Goal: Check status

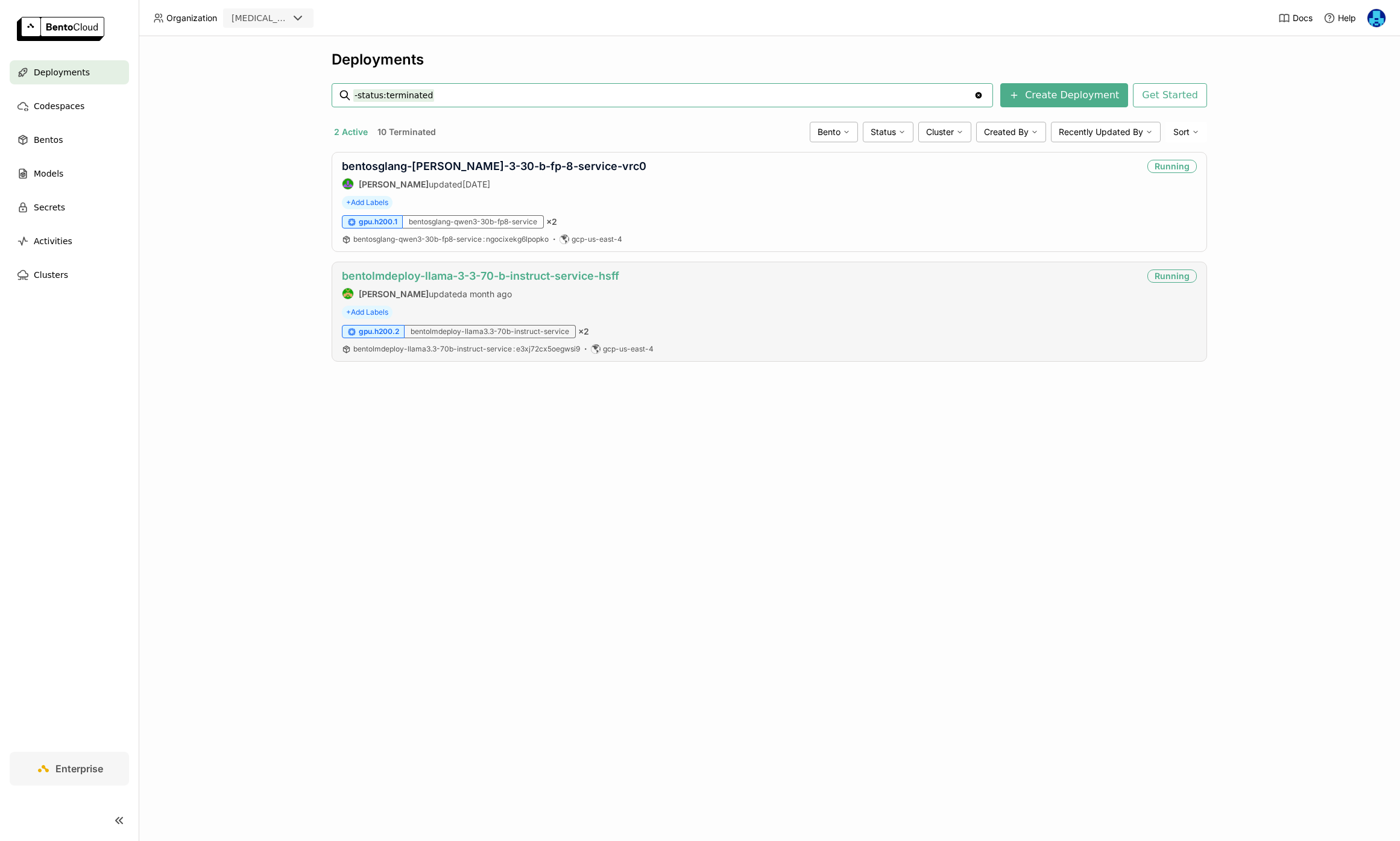
click at [439, 277] on link "bentolmdeploy-llama-3-3-70-b-instruct-service-hsff" at bounding box center [480, 275] width 278 height 12
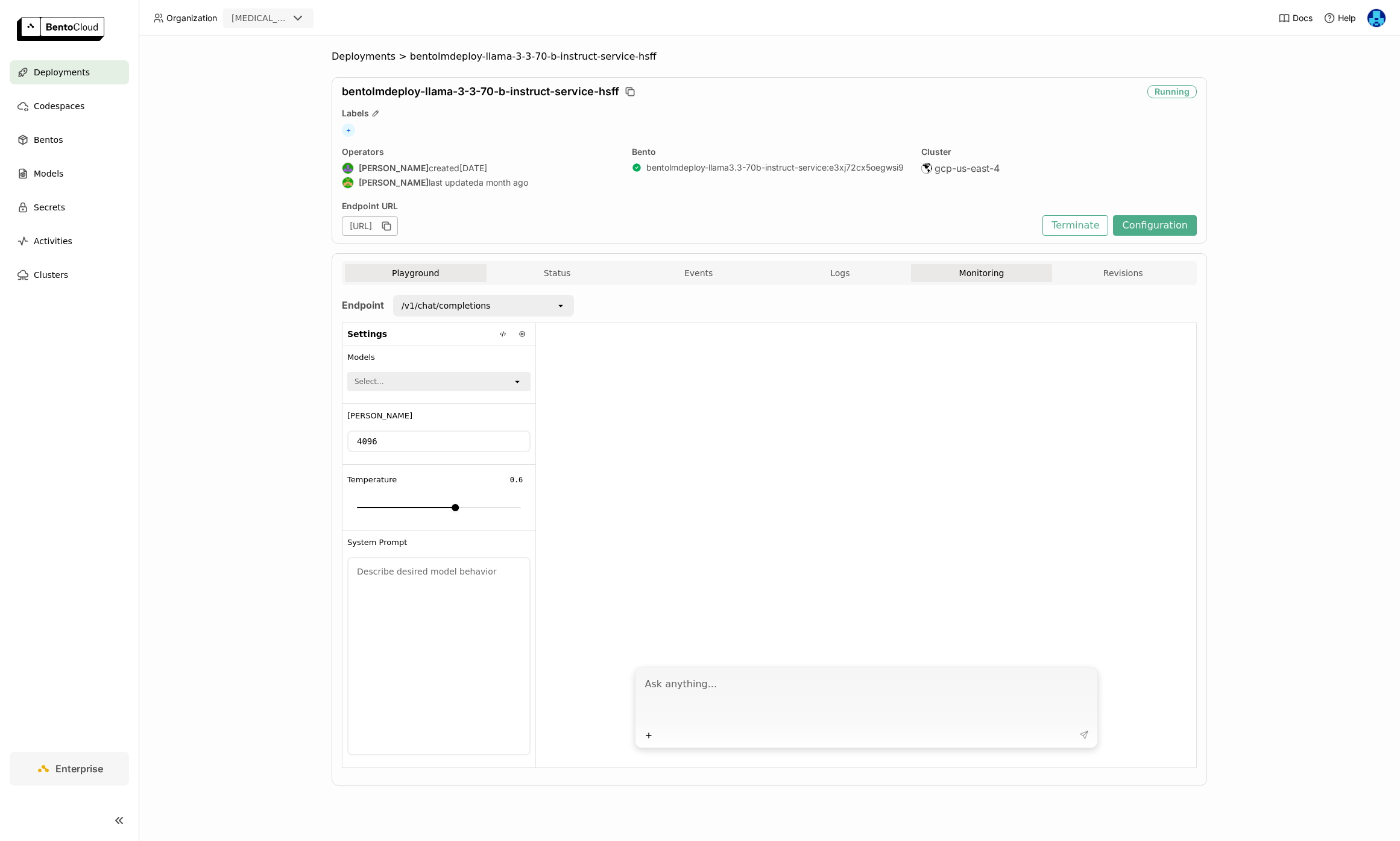
click at [997, 280] on button "Monitoring" at bounding box center [982, 273] width 142 height 18
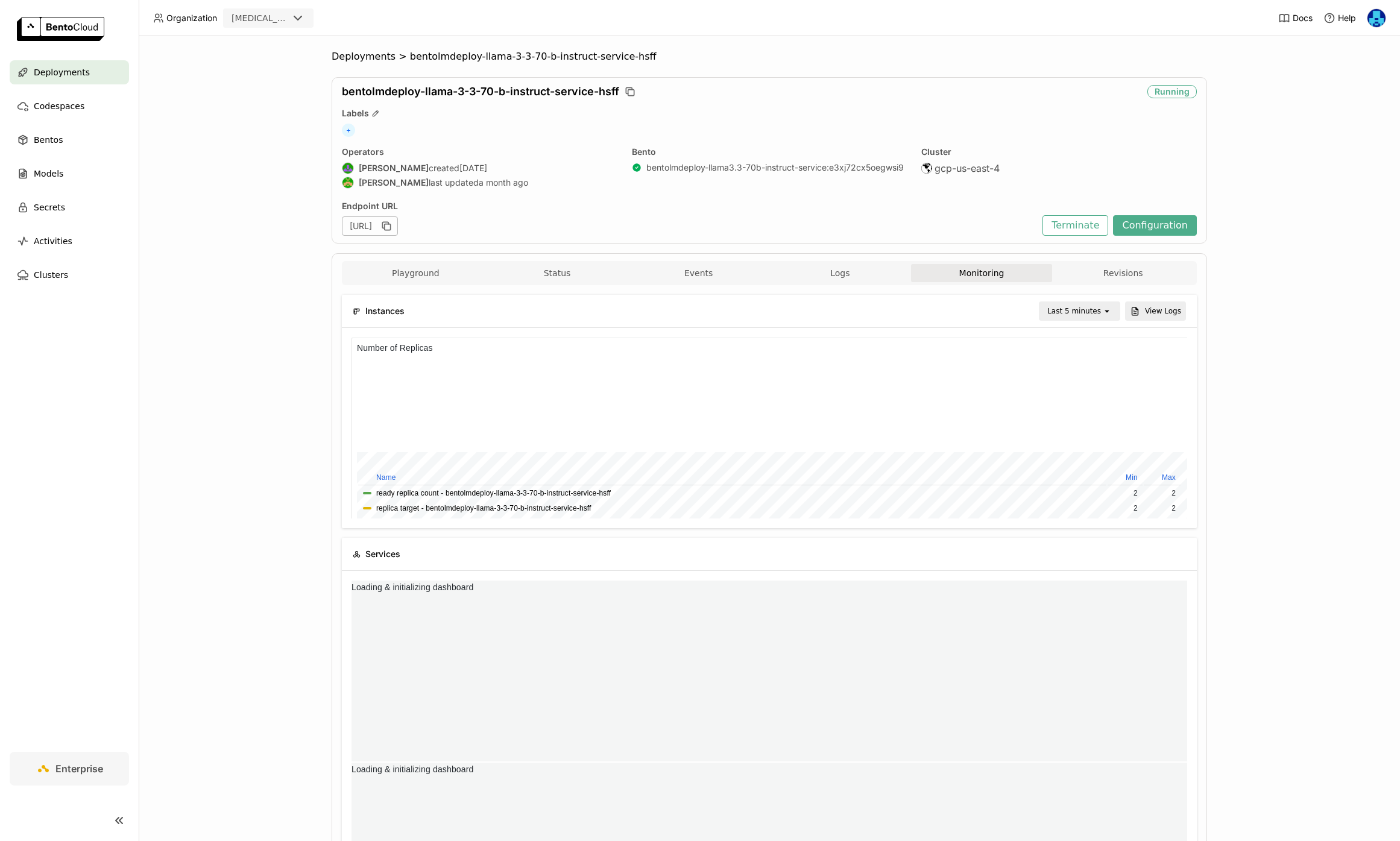
click at [1096, 311] on div "Last 5 minutes" at bounding box center [1074, 311] width 54 height 12
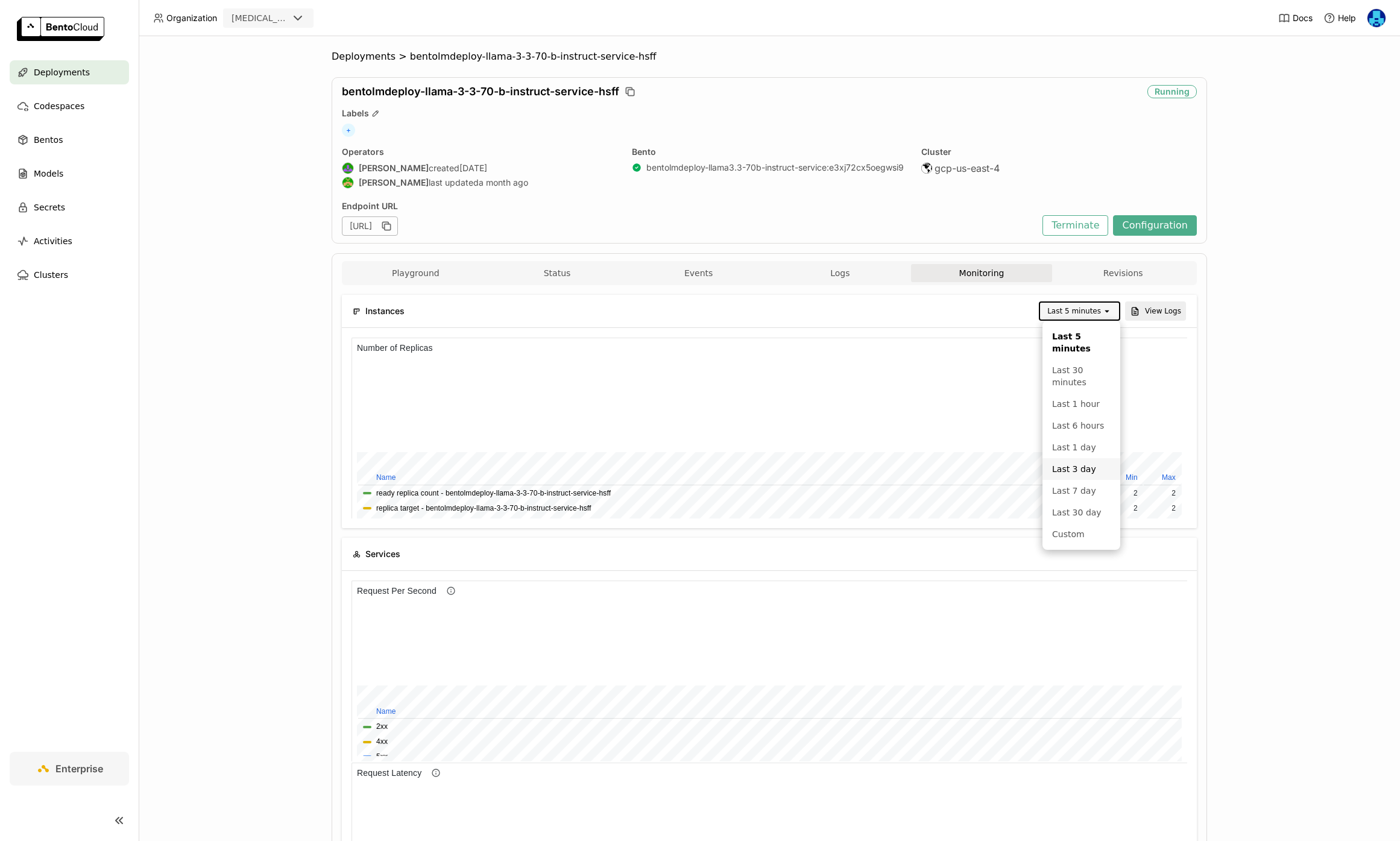
click at [1081, 469] on div "Last 3 day" at bounding box center [1081, 469] width 59 height 12
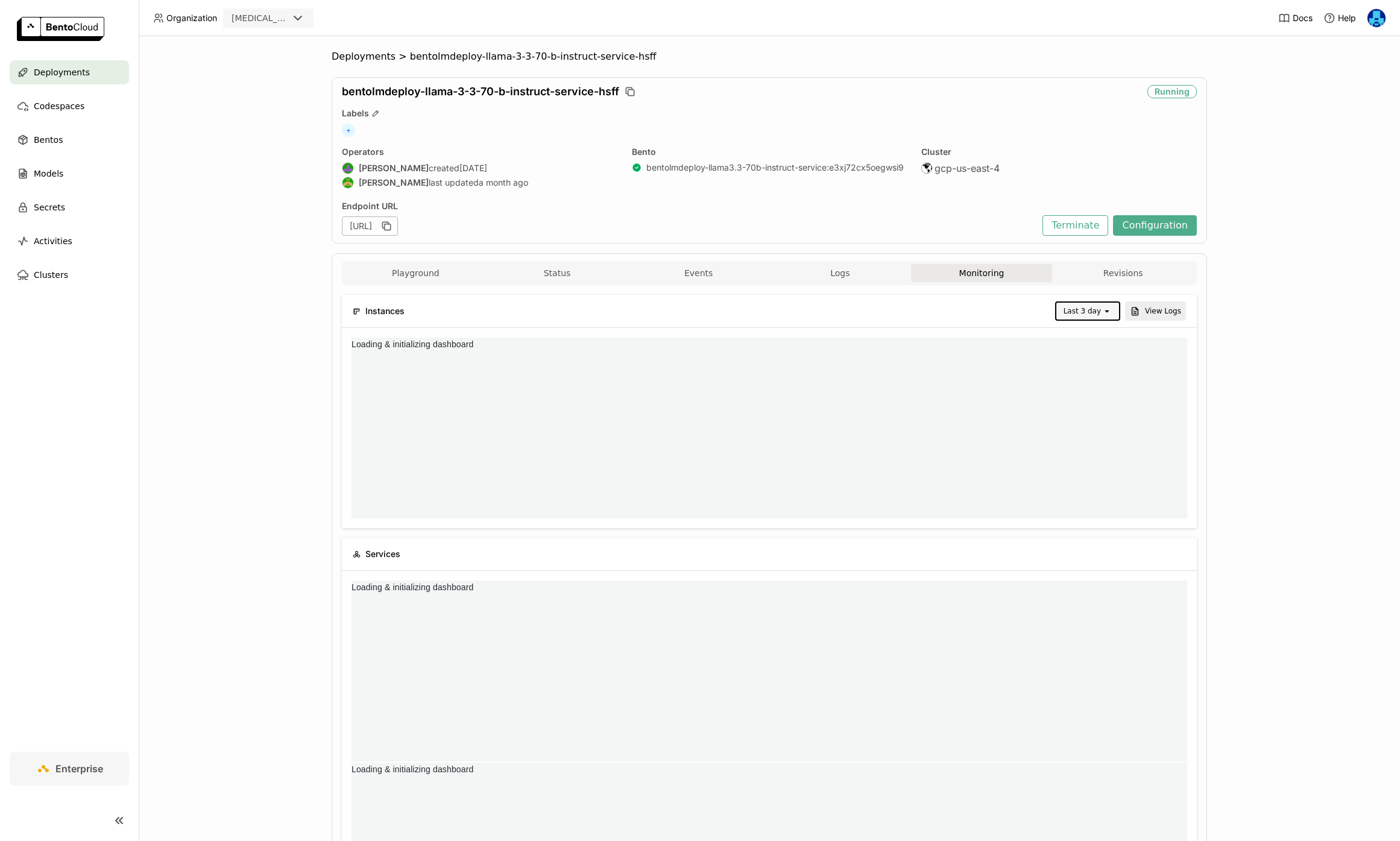
scroll to position [0, 0]
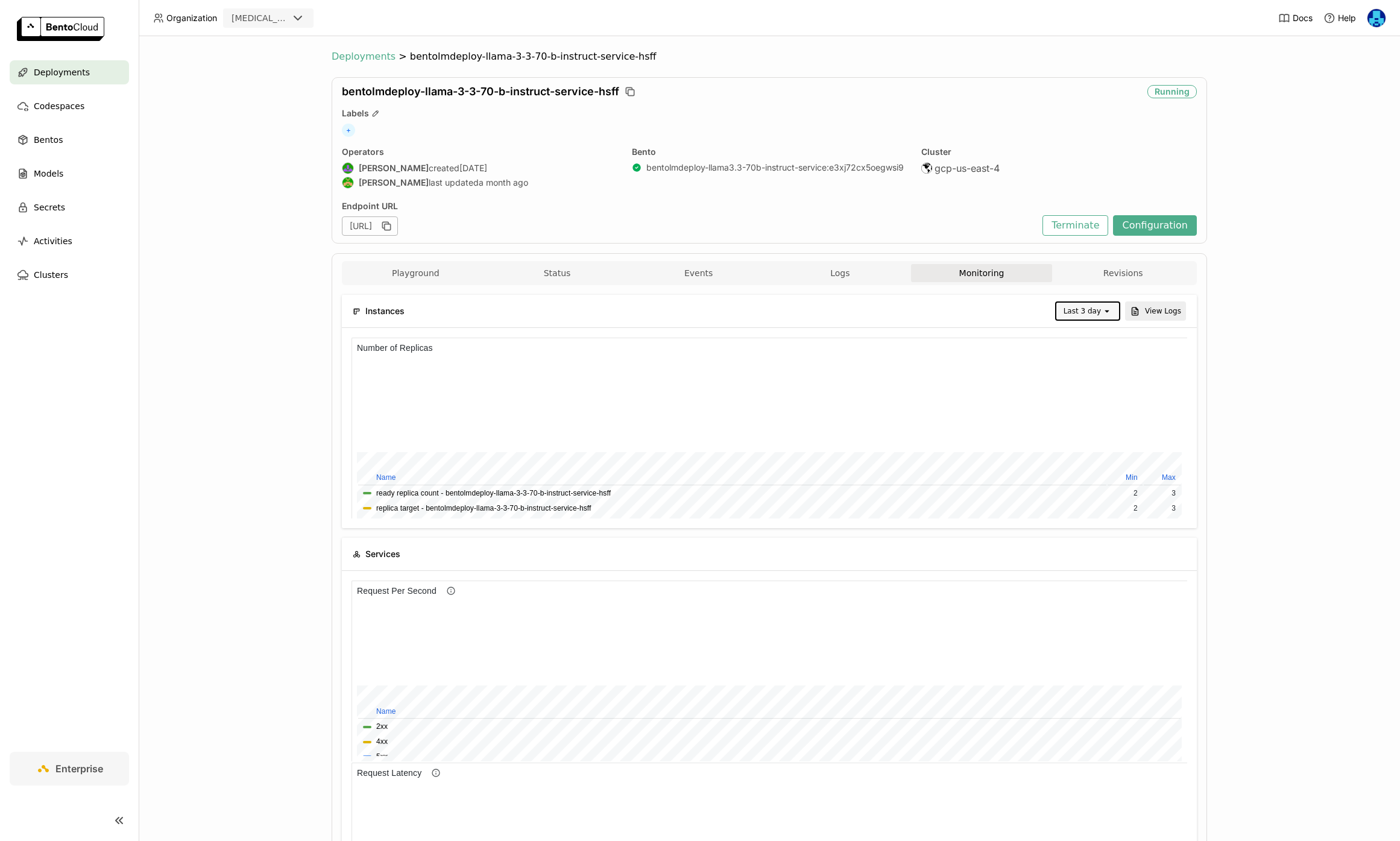
click at [382, 52] on span "Deployments" at bounding box center [363, 56] width 64 height 12
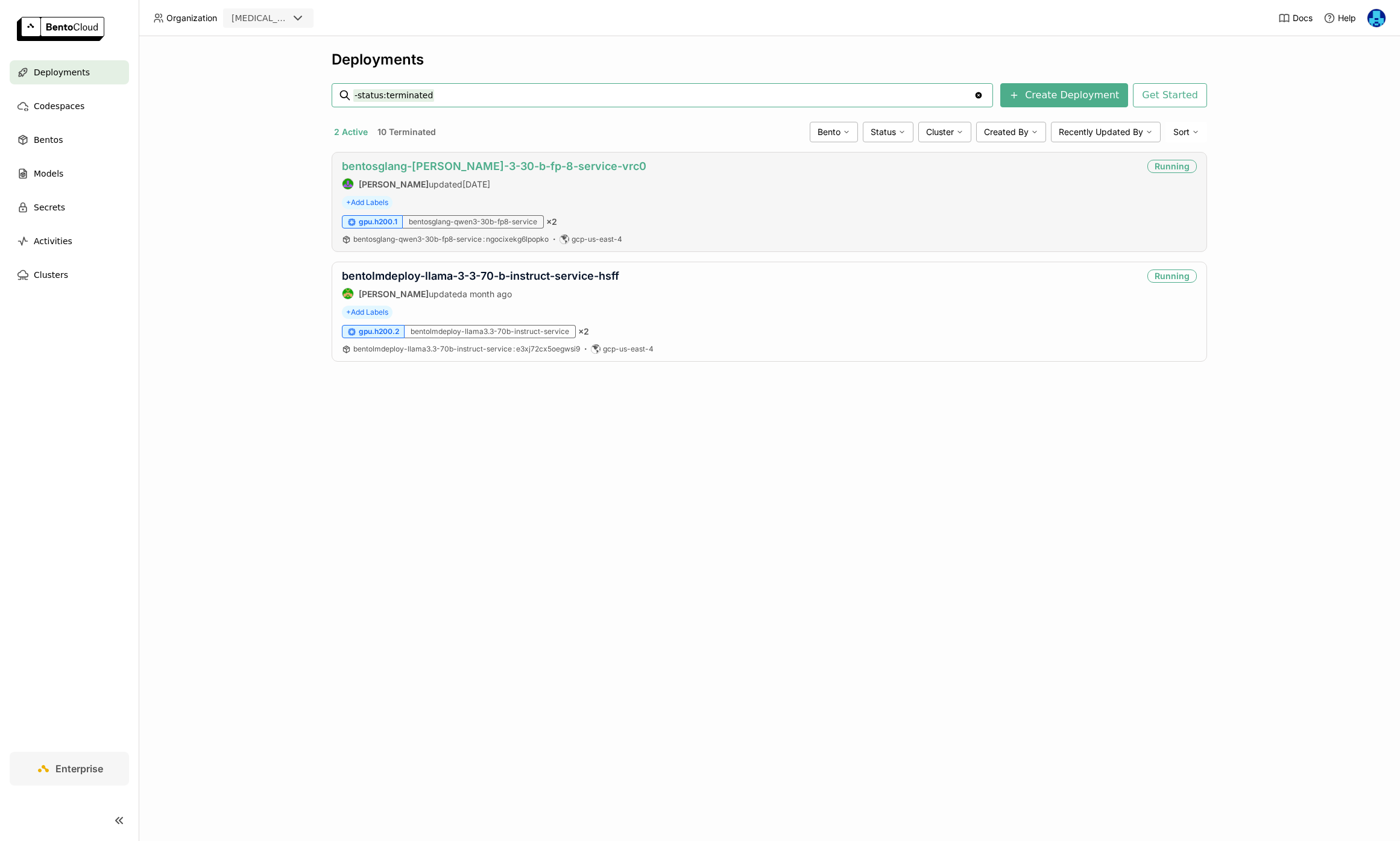
click at [490, 164] on link "bentosglang-[PERSON_NAME]-3-30-b-fp-8-service-vrc0" at bounding box center [494, 166] width 304 height 12
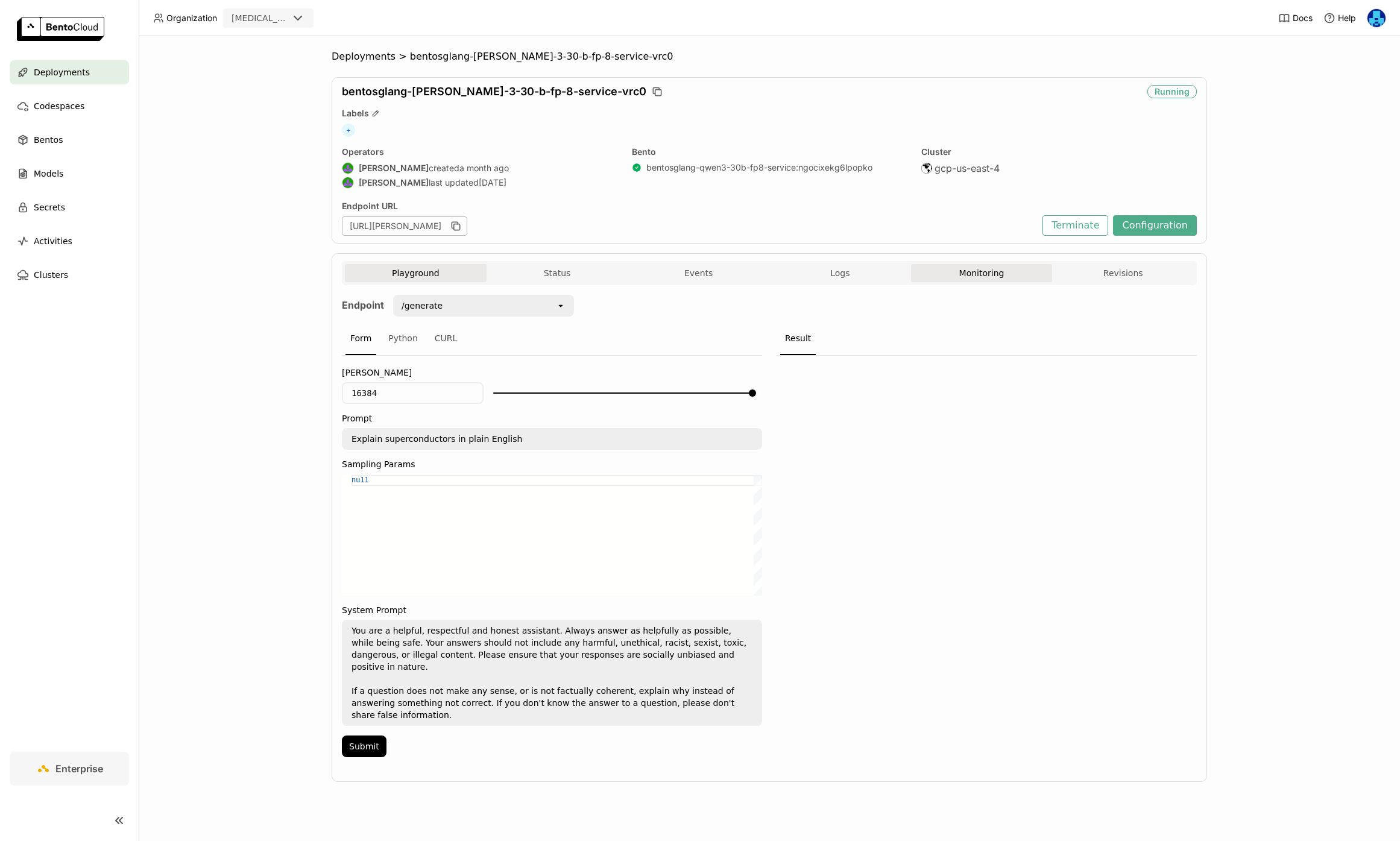
click at [991, 268] on button "Monitoring" at bounding box center [982, 273] width 142 height 18
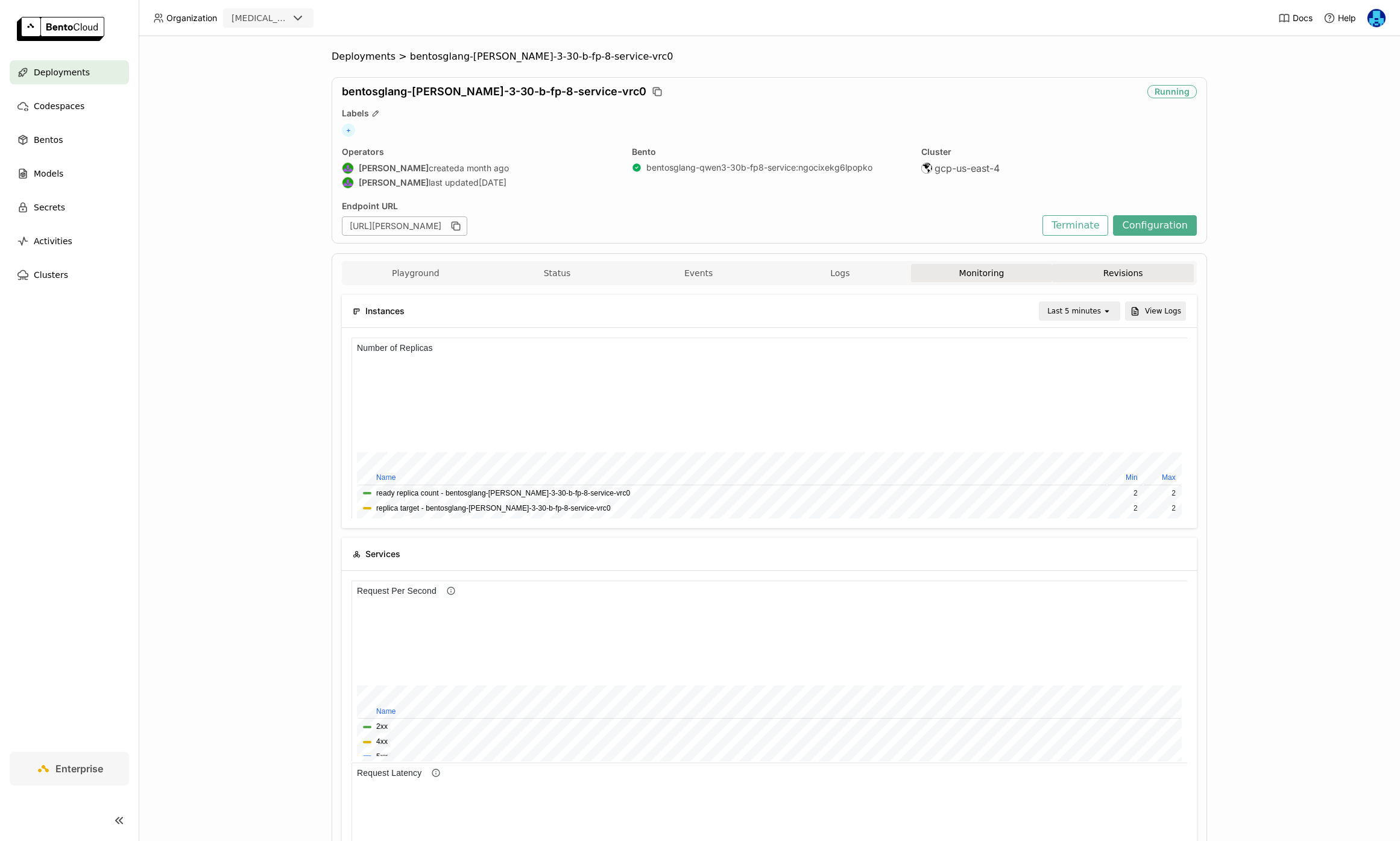
click at [1132, 266] on button "Revisions" at bounding box center [1122, 273] width 142 height 18
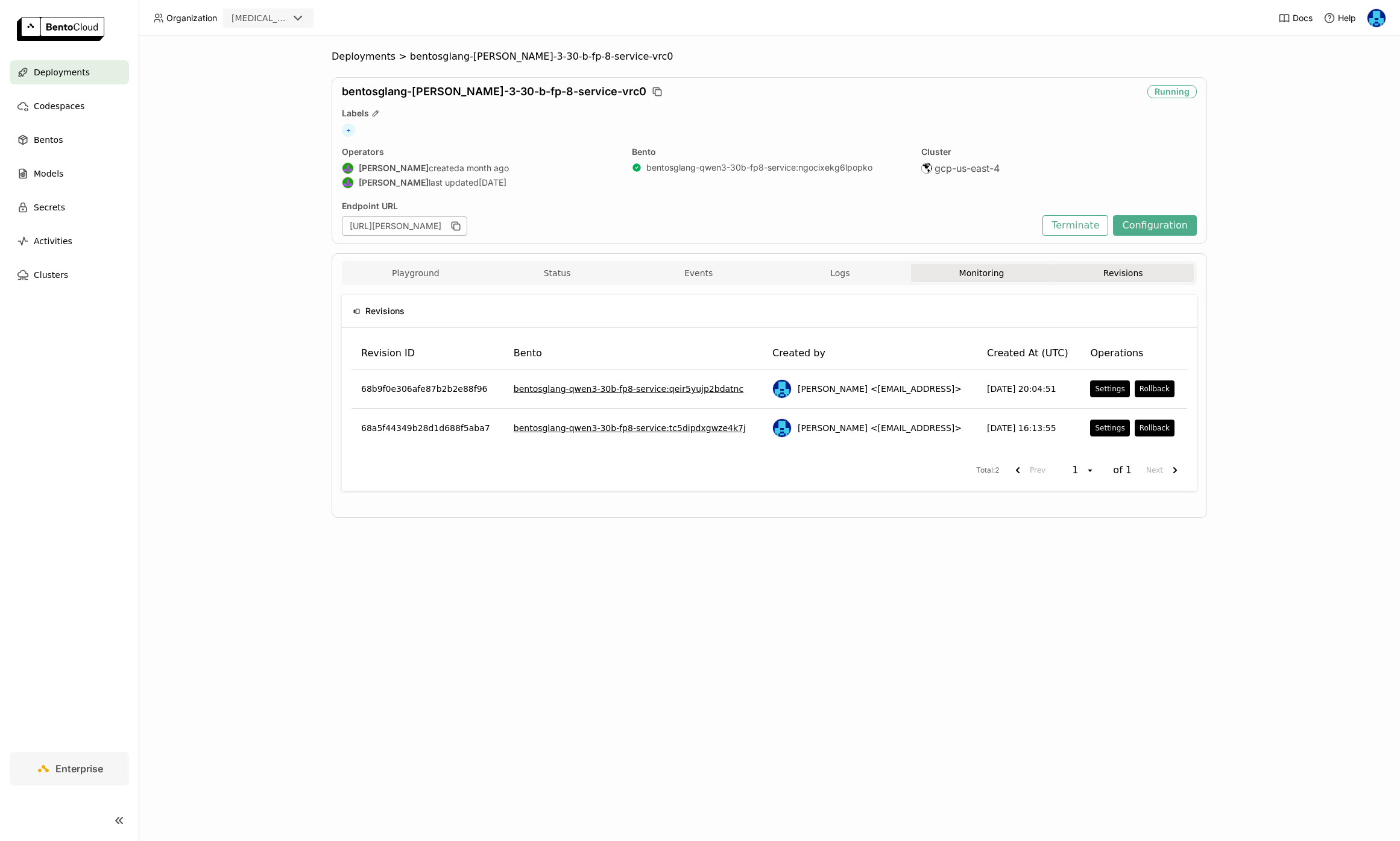
click at [965, 271] on button "Monitoring" at bounding box center [982, 273] width 142 height 18
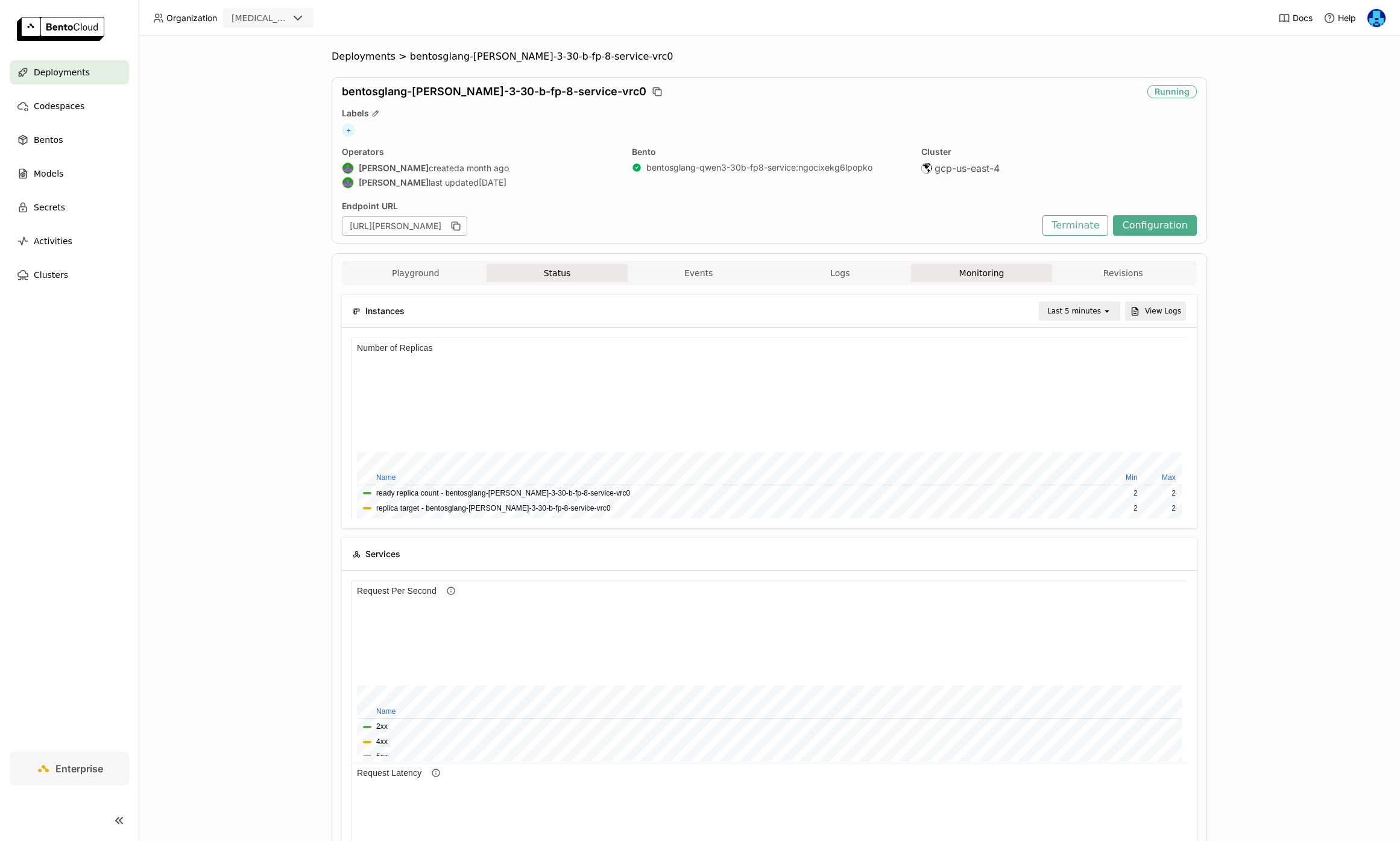
click at [543, 276] on button "Status" at bounding box center [557, 273] width 142 height 18
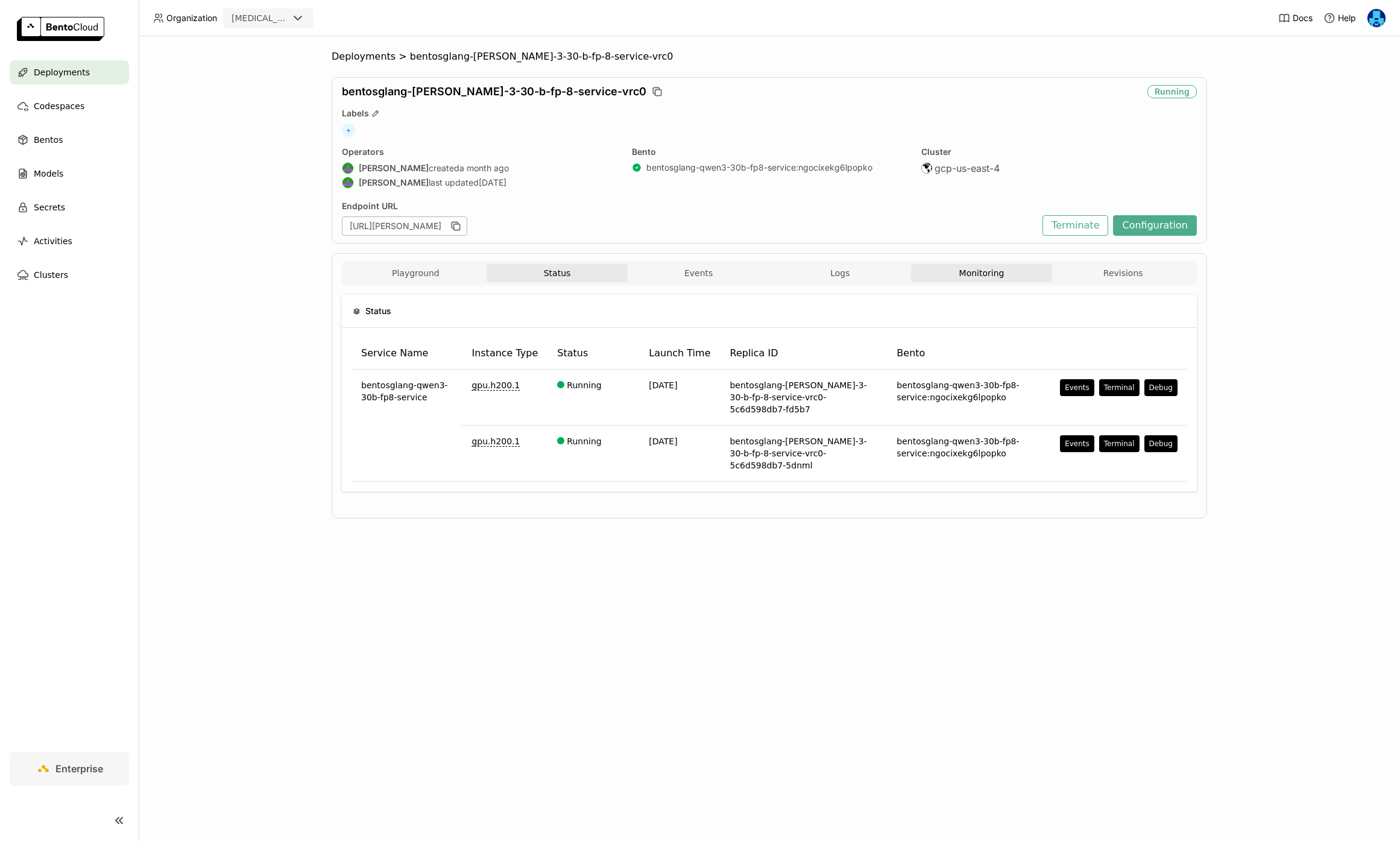
click at [979, 273] on button "Monitoring" at bounding box center [982, 273] width 142 height 18
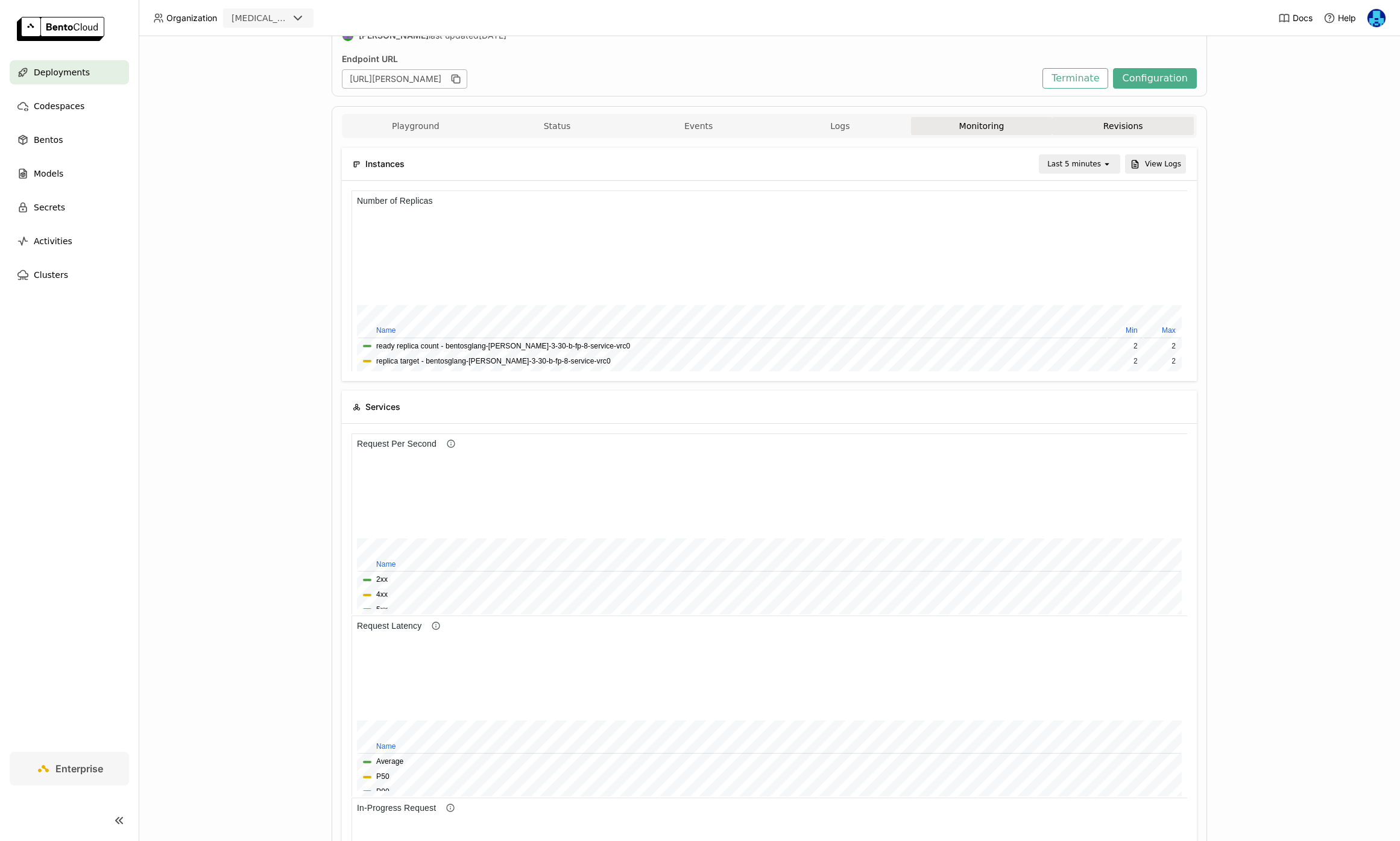
scroll to position [171, 0]
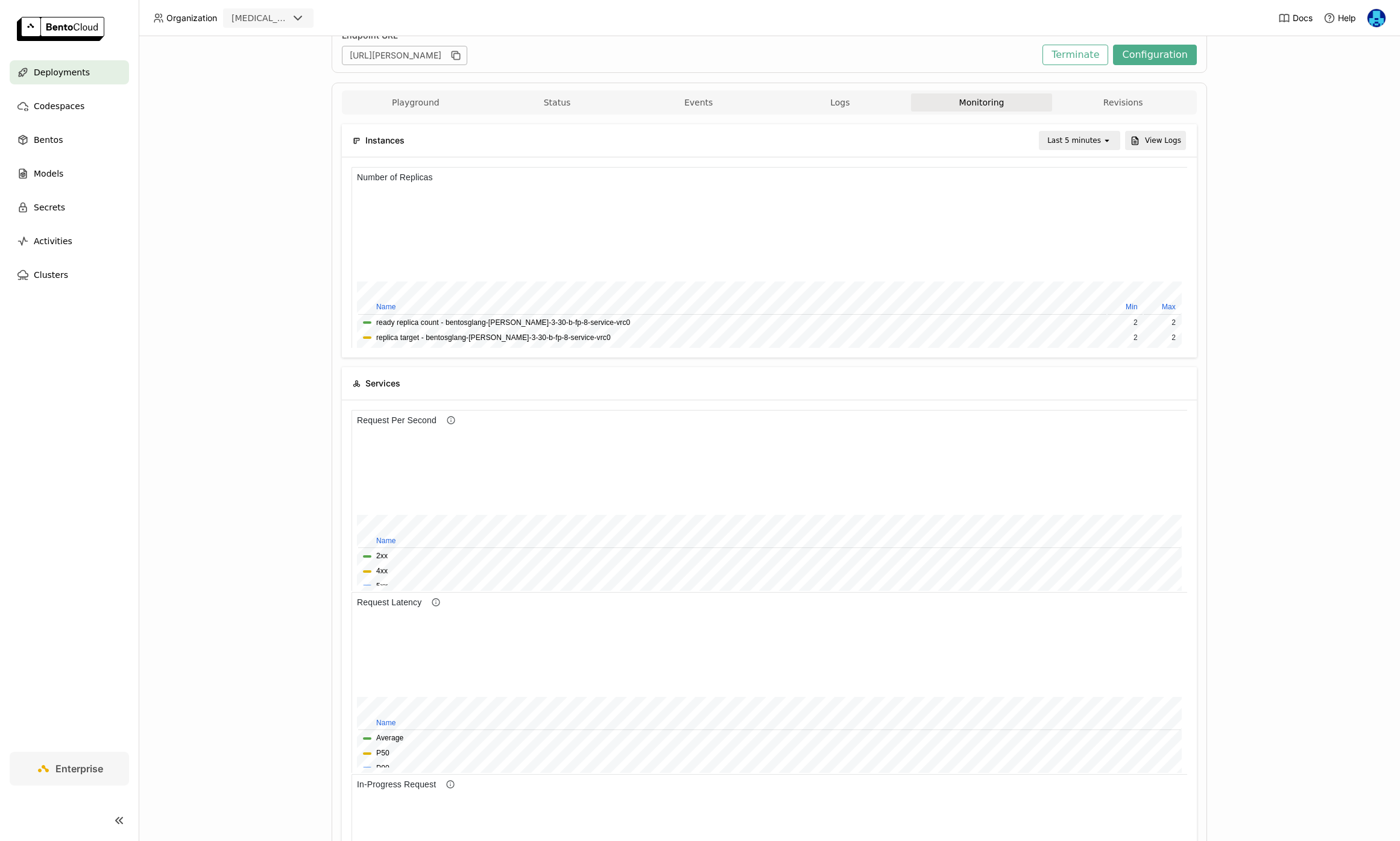
click at [1097, 129] on div "Instances Last 5 minutes open View Logs" at bounding box center [770, 140] width 833 height 32
click at [1097, 133] on div "Last 5 minutes" at bounding box center [1070, 140] width 62 height 17
click at [1074, 297] on div "Last 3 day" at bounding box center [1081, 298] width 59 height 12
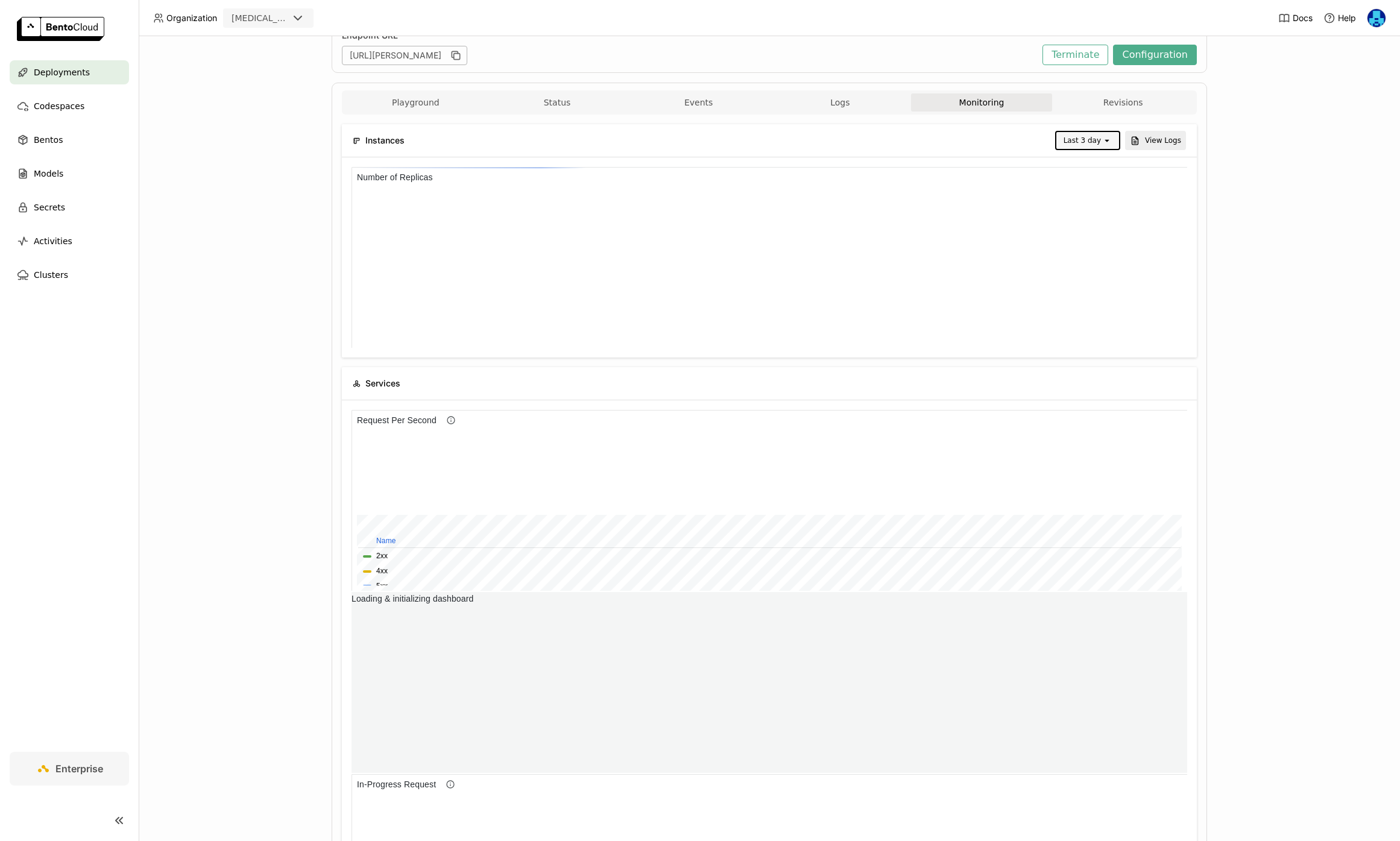
scroll to position [181, 278]
